Goal: Download file/media

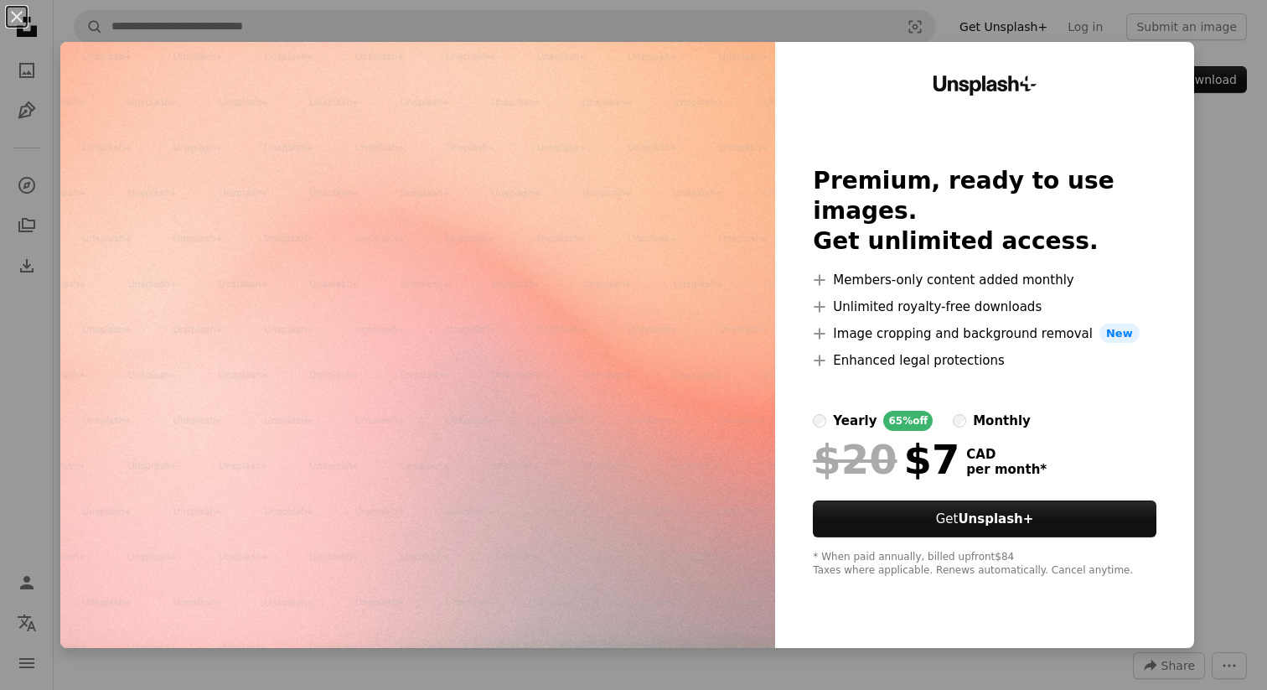
click at [1237, 260] on div "An X shape Unsplash+ Premium, ready to use images. Get unlimited access. A plus…" at bounding box center [633, 345] width 1267 height 690
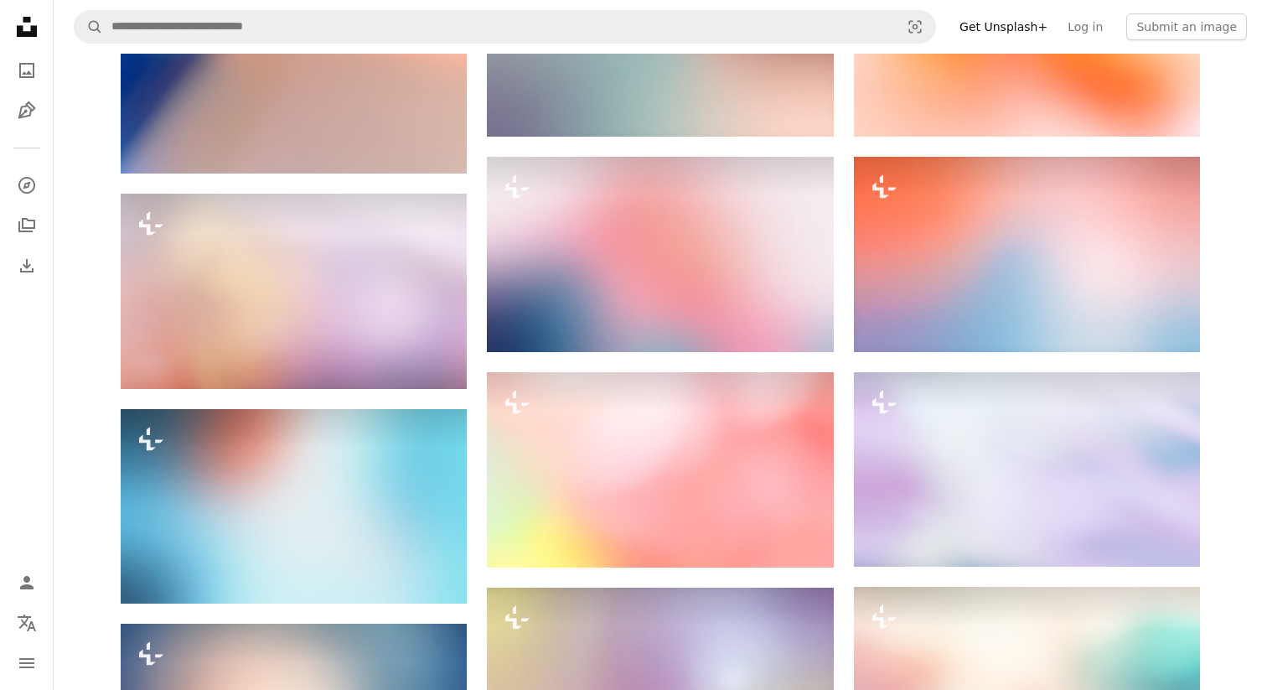
scroll to position [1636, 0]
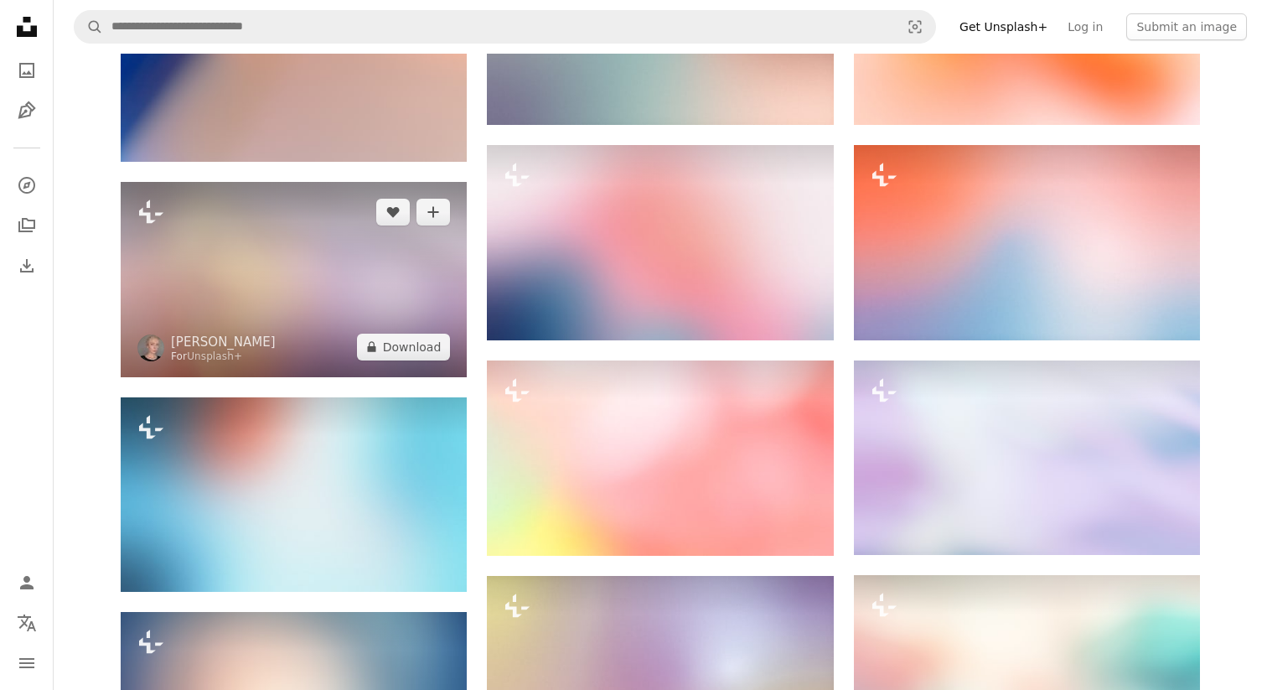
click at [280, 297] on img at bounding box center [294, 279] width 346 height 194
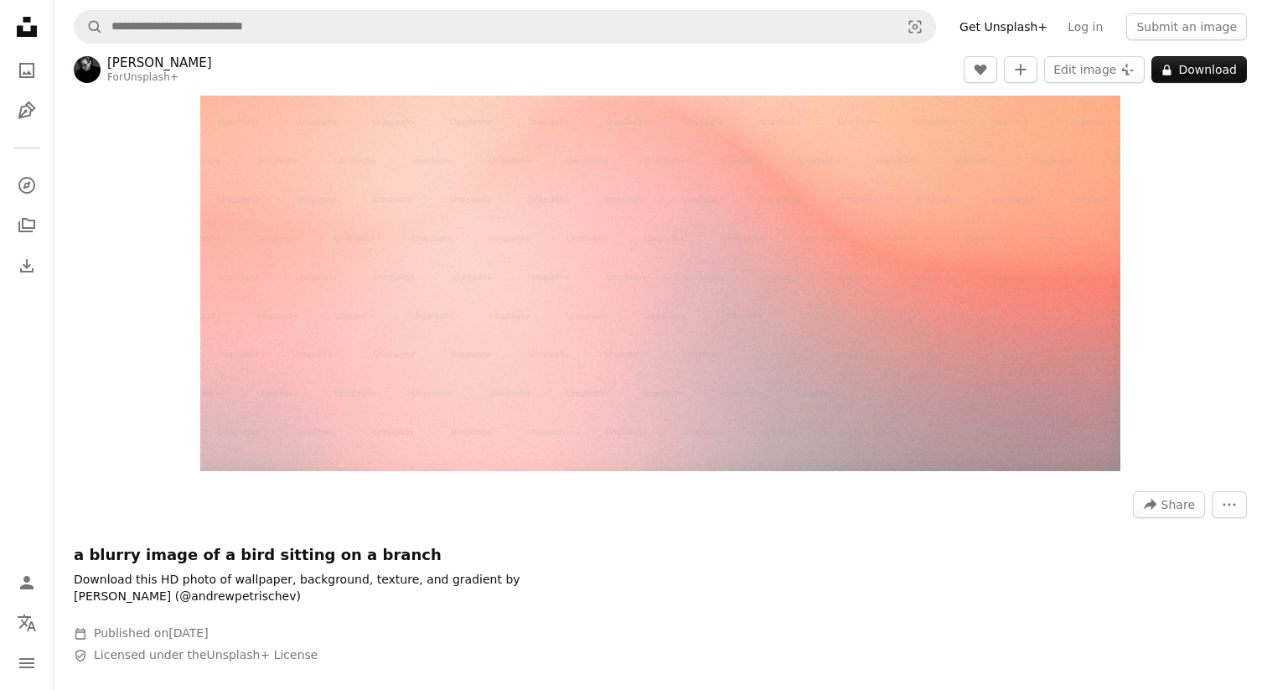
scroll to position [0, 0]
